Goal: Task Accomplishment & Management: Complete application form

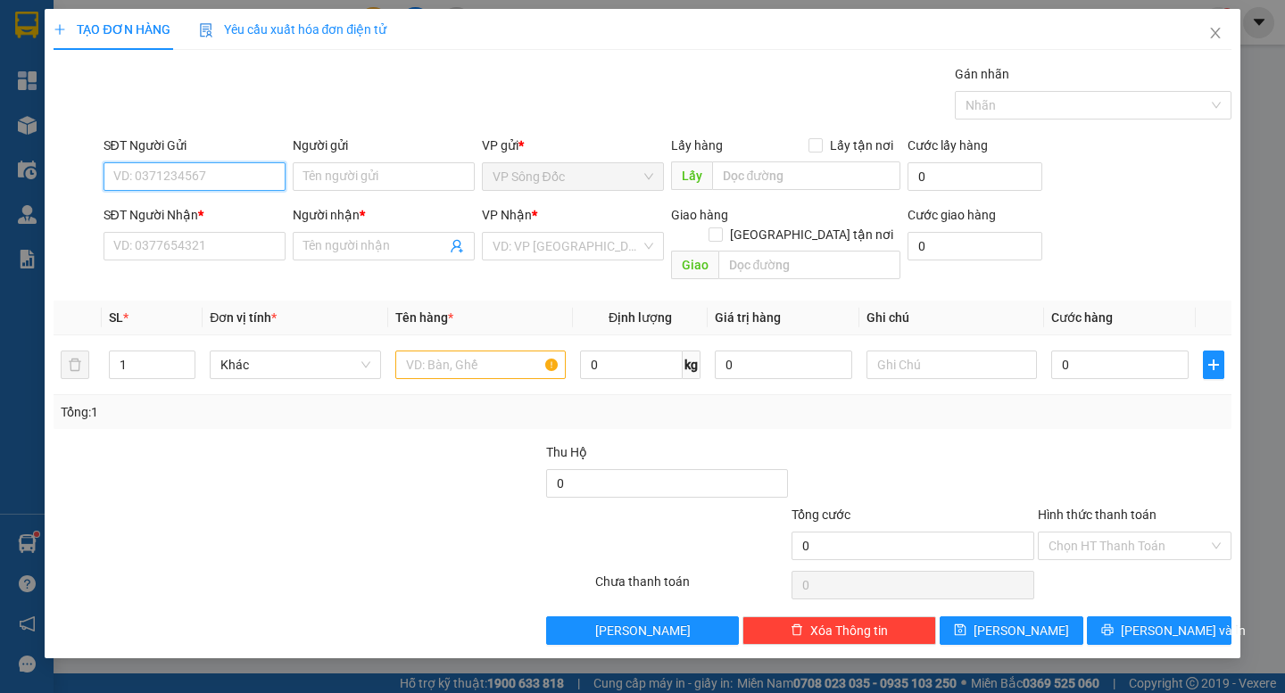
click at [223, 176] on input "SĐT Người Gửi" at bounding box center [195, 176] width 182 height 29
click at [446, 351] on input "text" at bounding box center [480, 365] width 170 height 29
type input "THÙNG"
click at [216, 180] on input "SĐT Người Gửi" at bounding box center [195, 176] width 182 height 29
click at [130, 178] on input "091103461" at bounding box center [195, 176] width 182 height 29
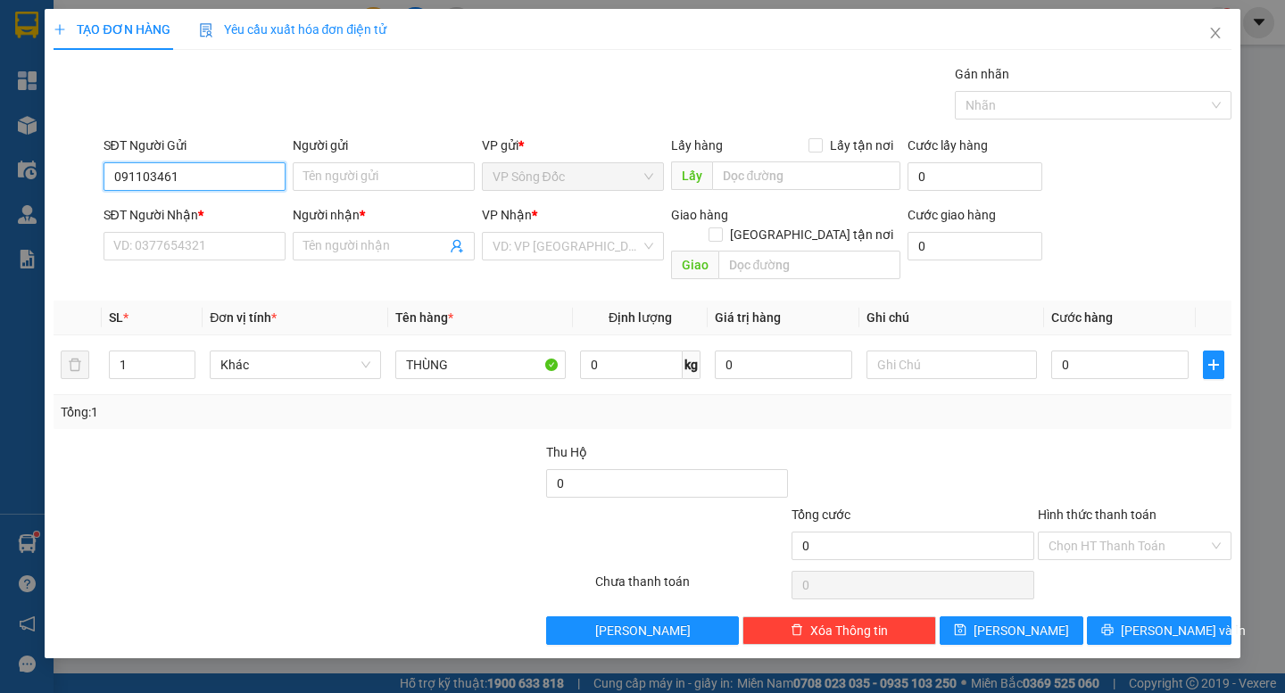
click at [138, 175] on input "091103461" at bounding box center [195, 176] width 182 height 29
click at [134, 174] on input "091103461" at bounding box center [195, 176] width 182 height 29
type input "0913103461"
click at [183, 215] on div "0913103461 - dương" at bounding box center [194, 213] width 161 height 20
type input "dương"
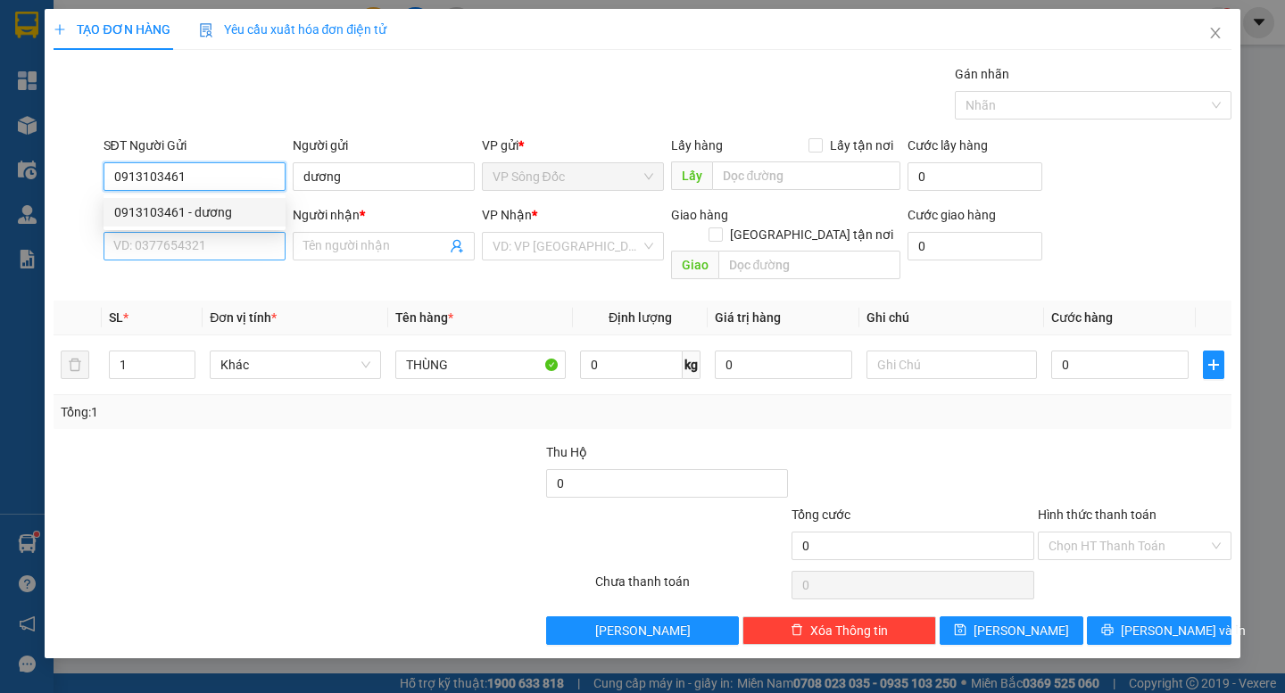
type input "0913103461"
click at [182, 245] on input "SĐT Người Nhận *" at bounding box center [195, 246] width 182 height 29
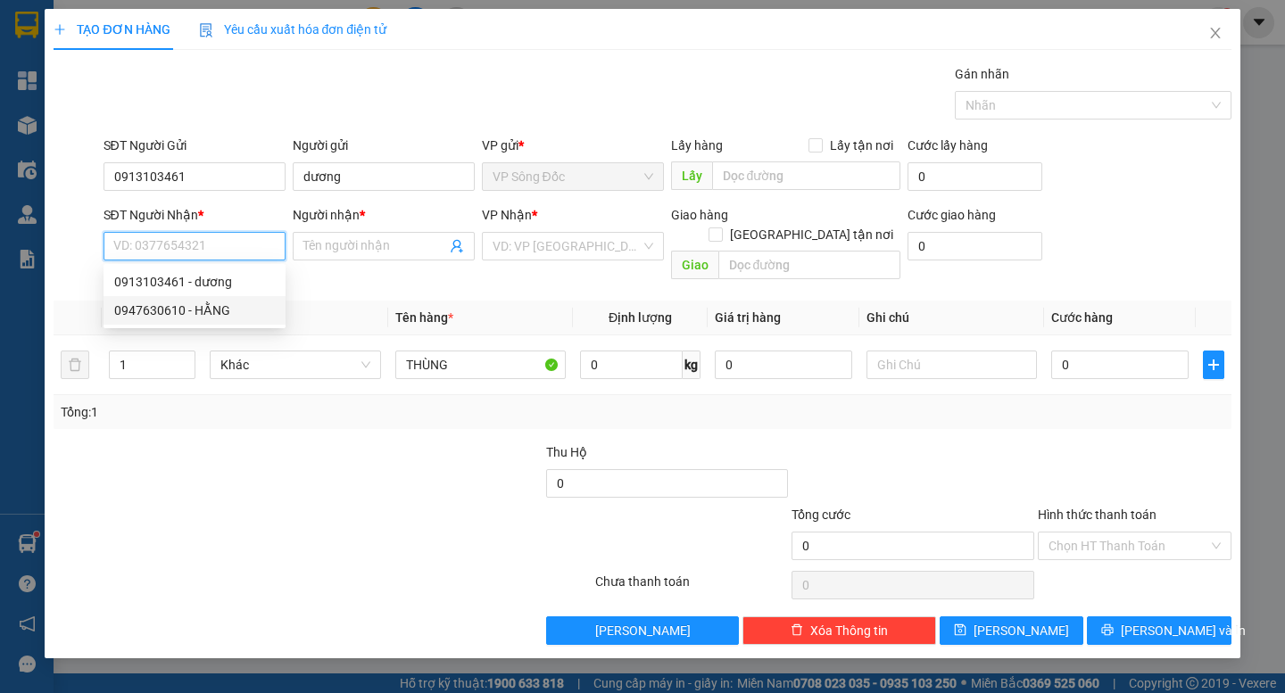
click at [213, 309] on div "0947630610 - HẰNG" at bounding box center [194, 311] width 161 height 20
type input "0947630610"
type input "HẰNG"
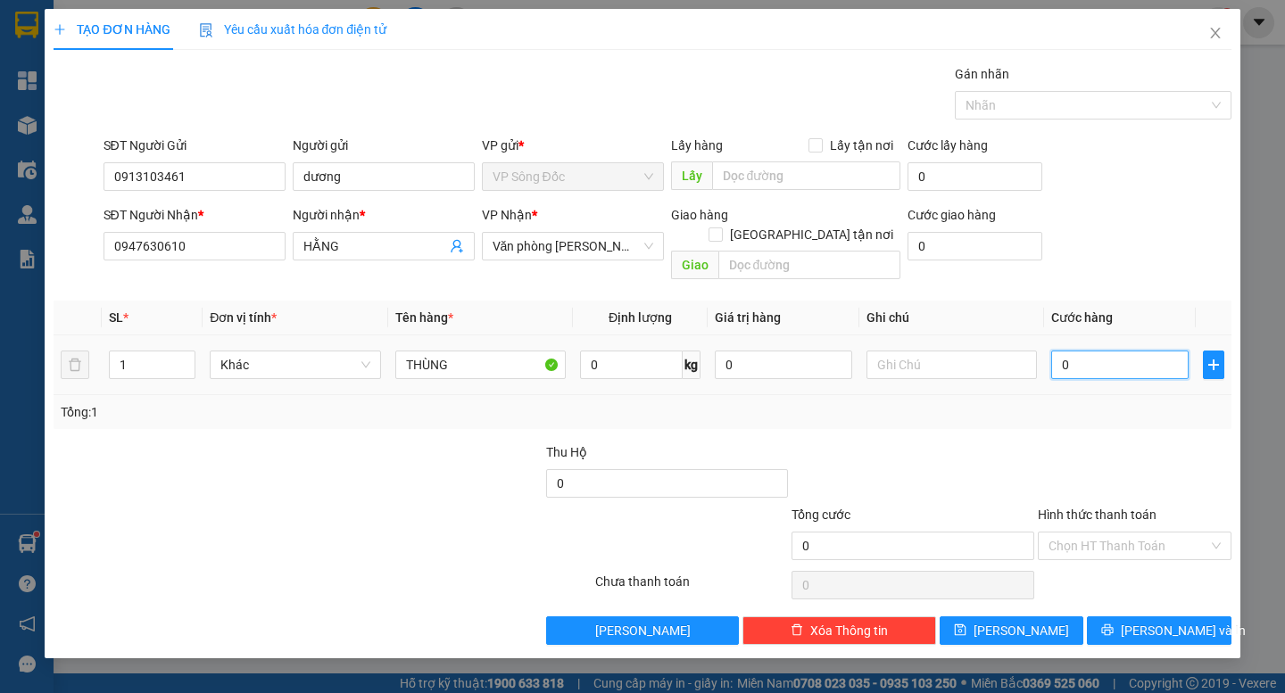
click at [1088, 356] on input "0" at bounding box center [1119, 365] width 137 height 29
type input "3"
type input "30"
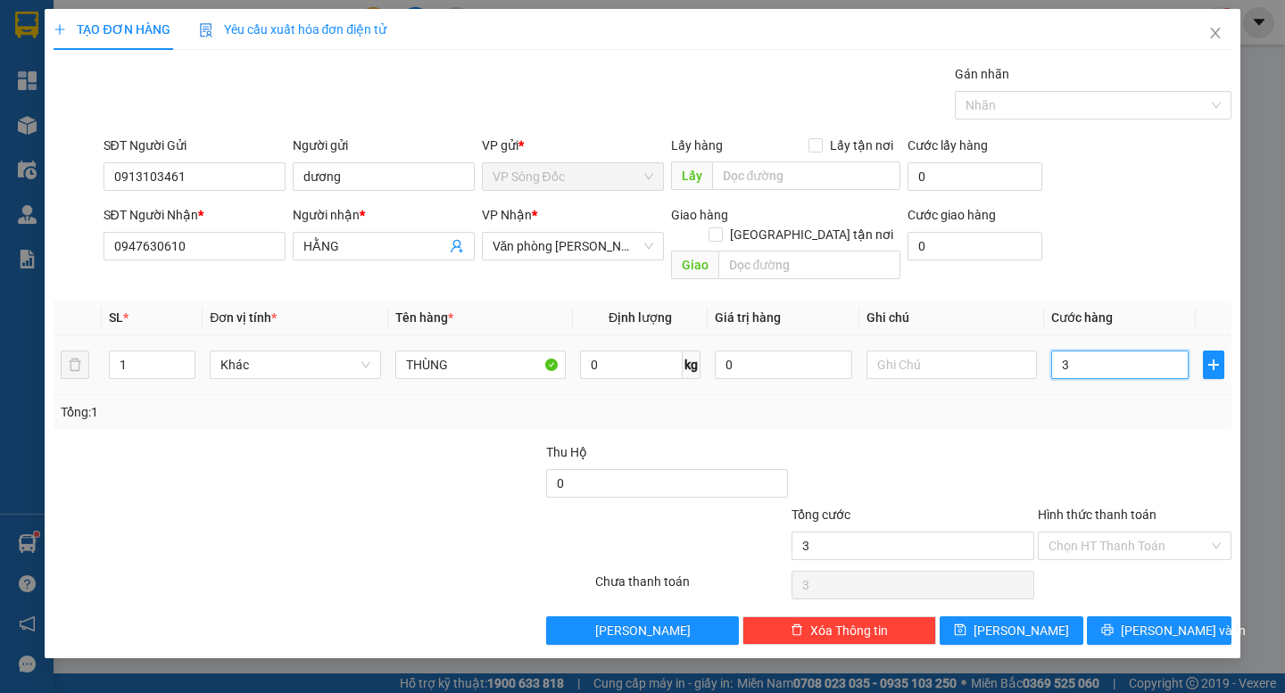
type input "30"
type input "30.000"
click at [1074, 443] on div at bounding box center [1134, 474] width 197 height 62
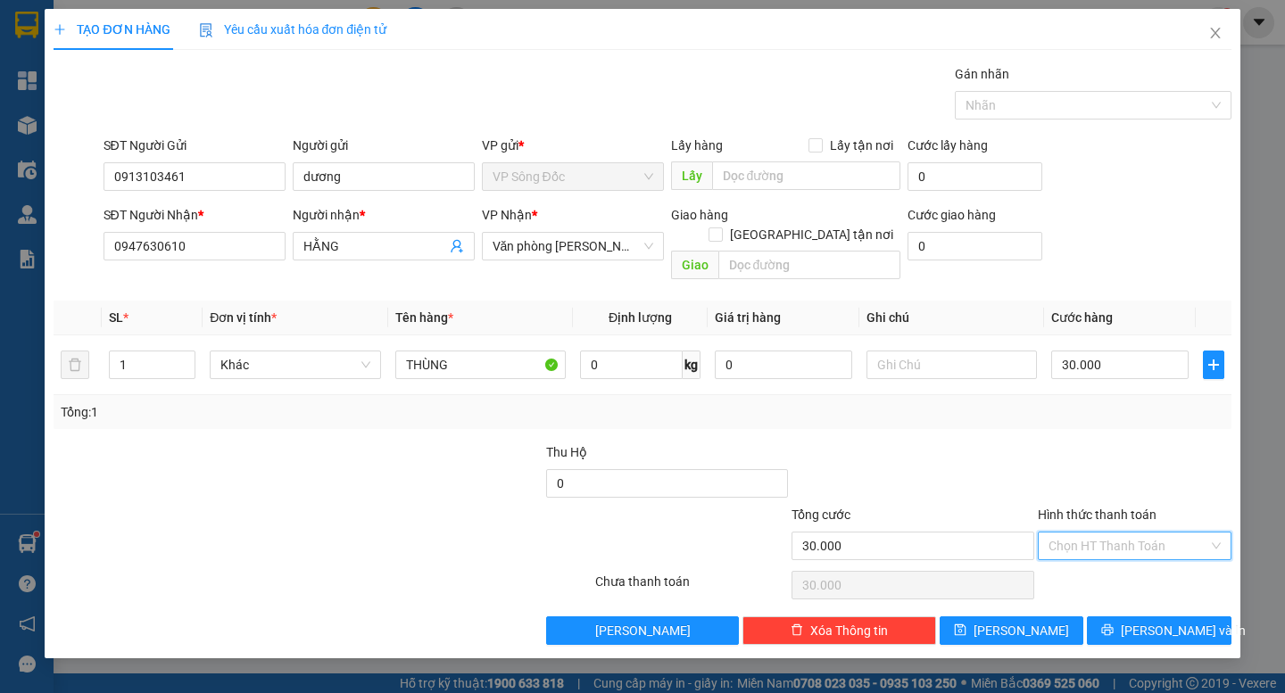
click at [1132, 533] on input "Hình thức thanh toán" at bounding box center [1129, 546] width 160 height 27
click at [1100, 402] on div "Tổng: 1" at bounding box center [642, 412] width 1163 height 20
click at [1124, 535] on input "Hình thức thanh toán" at bounding box center [1129, 546] width 160 height 27
drag, startPoint x: 1117, startPoint y: 562, endPoint x: 1151, endPoint y: 577, distance: 36.8
click at [1117, 563] on div "Tại văn phòng" at bounding box center [1135, 562] width 172 height 20
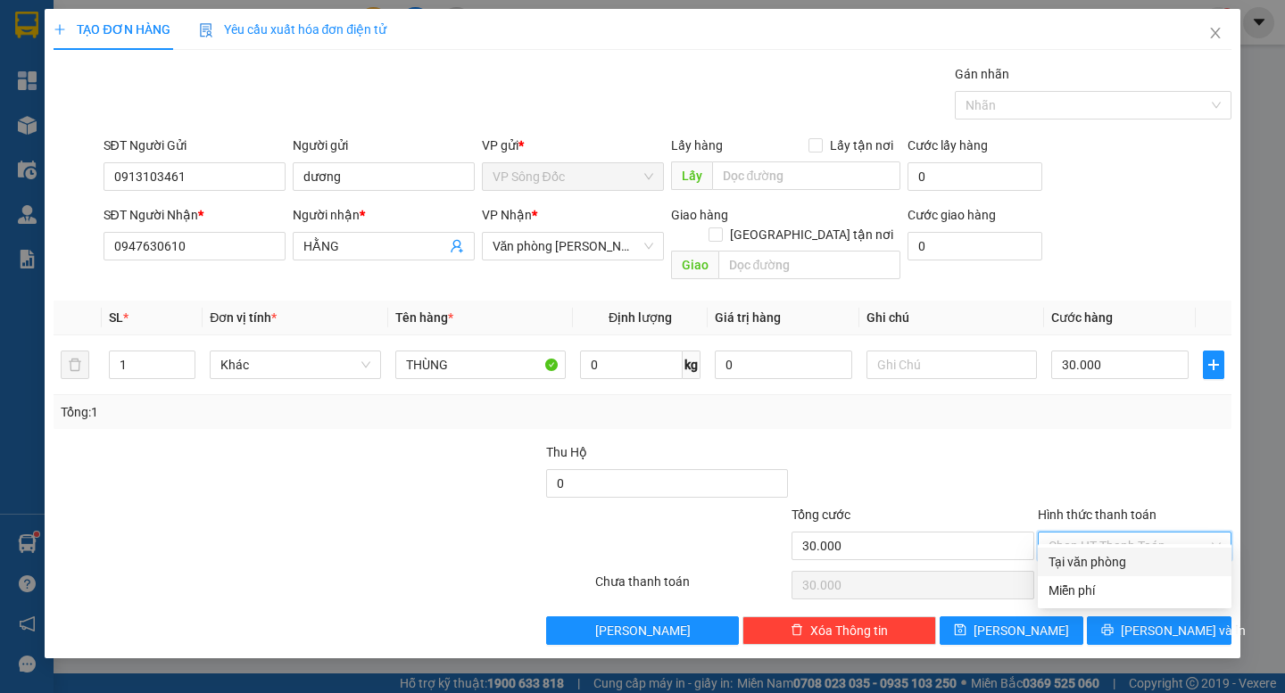
type input "0"
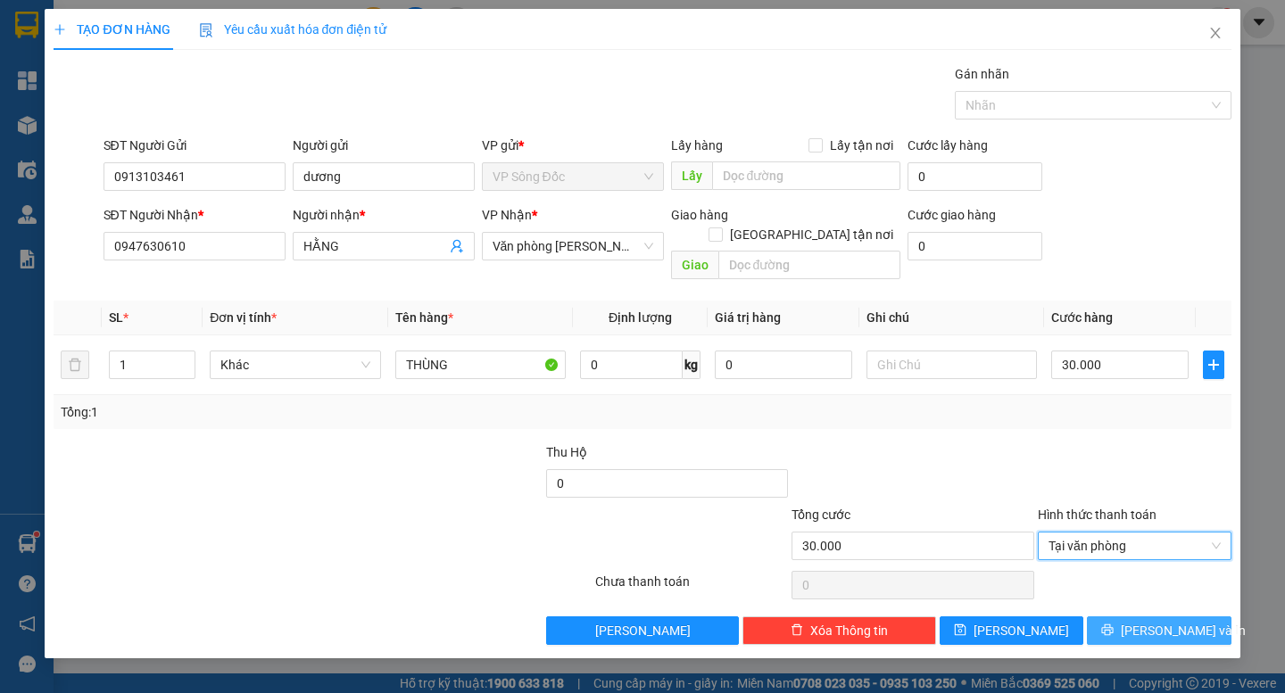
click at [1182, 621] on span "[PERSON_NAME] và In" at bounding box center [1183, 631] width 125 height 20
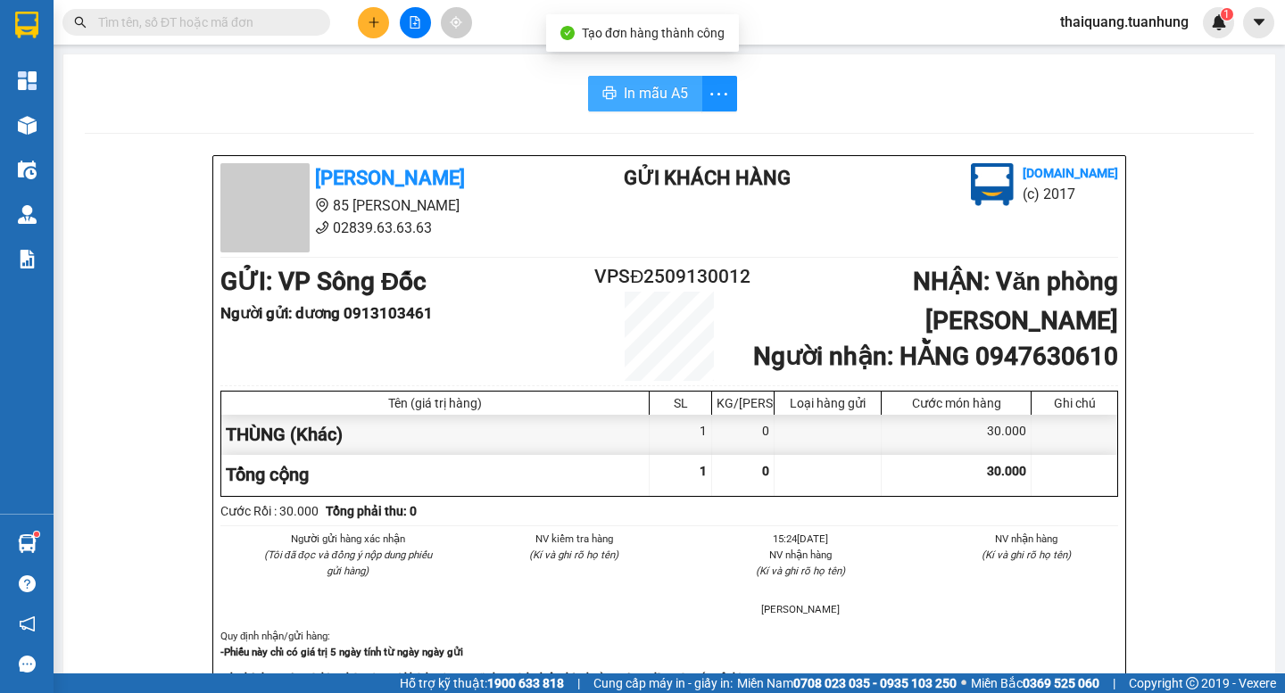
click at [675, 89] on span "In mẫu A5" at bounding box center [656, 93] width 64 height 22
drag, startPoint x: 661, startPoint y: 100, endPoint x: 661, endPoint y: 112, distance: 11.6
click at [667, 96] on span "In mẫu A5" at bounding box center [656, 93] width 64 height 22
